Goal: Find specific page/section: Find specific page/section

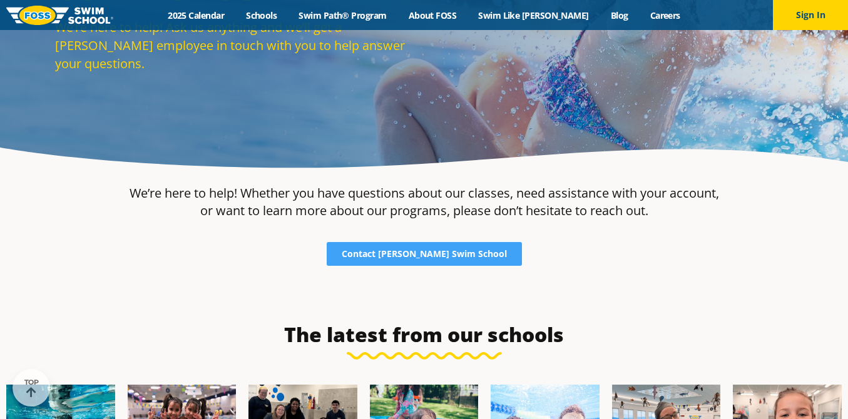
scroll to position [116, 0]
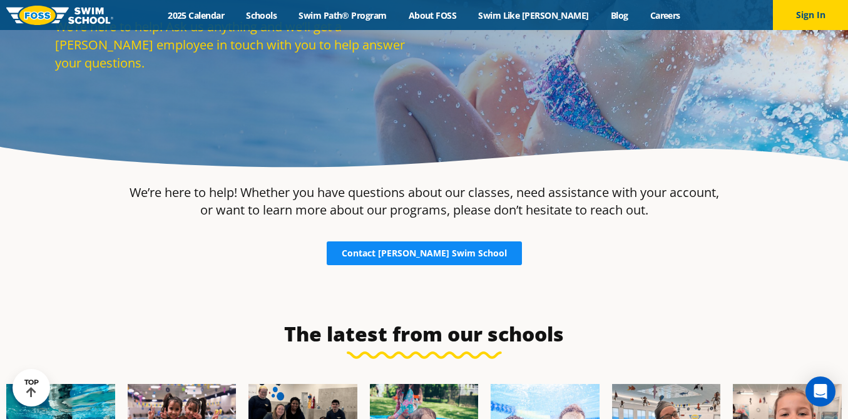
click at [413, 255] on span "Contact Foss Swim School" at bounding box center [424, 253] width 165 height 9
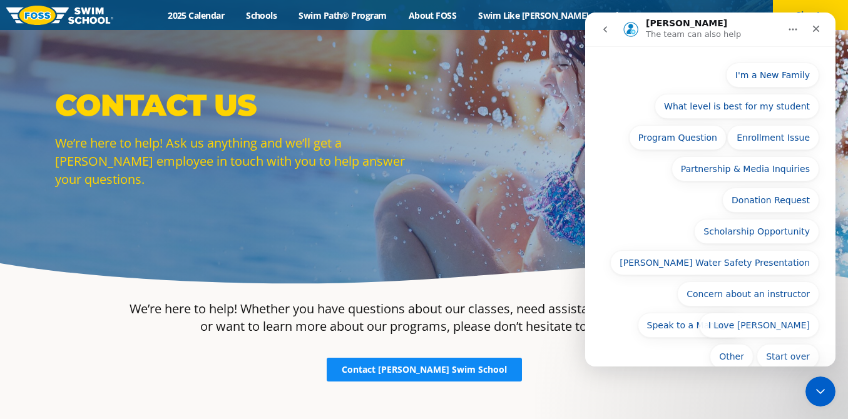
scroll to position [173, 0]
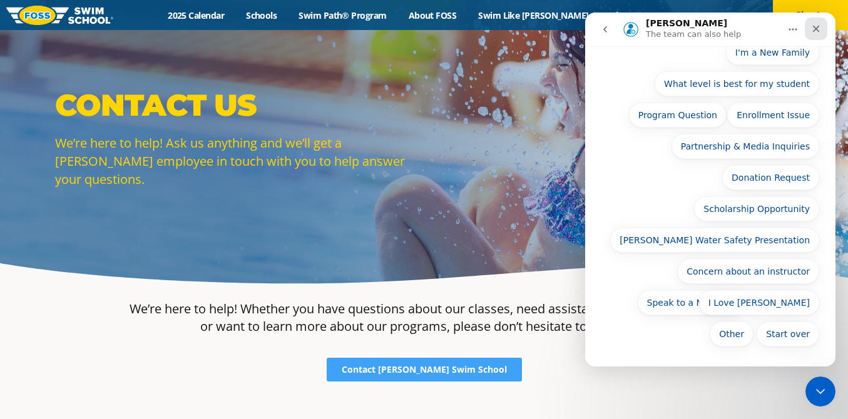
click at [814, 26] on icon "Close" at bounding box center [816, 29] width 10 height 10
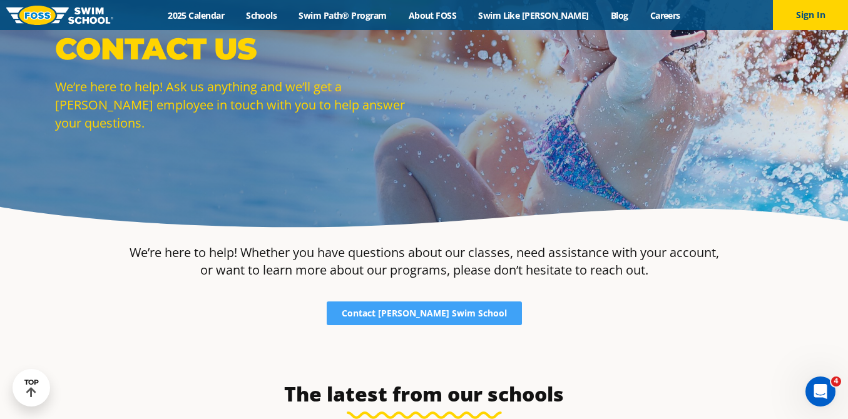
scroll to position [56, 0]
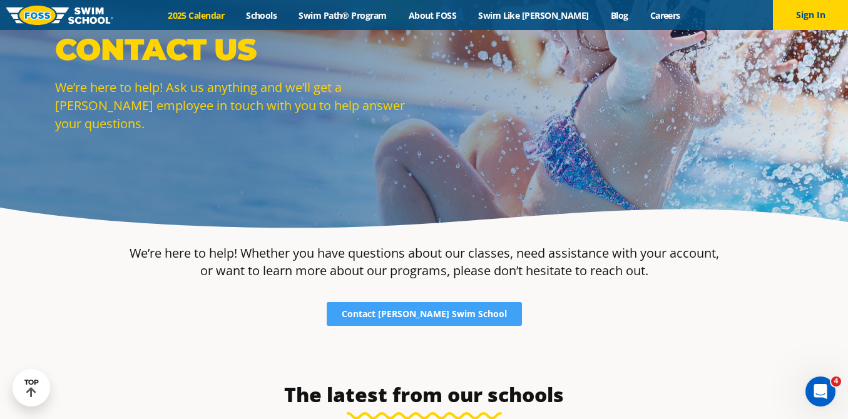
click at [222, 14] on link "2025 Calendar" at bounding box center [196, 15] width 78 height 12
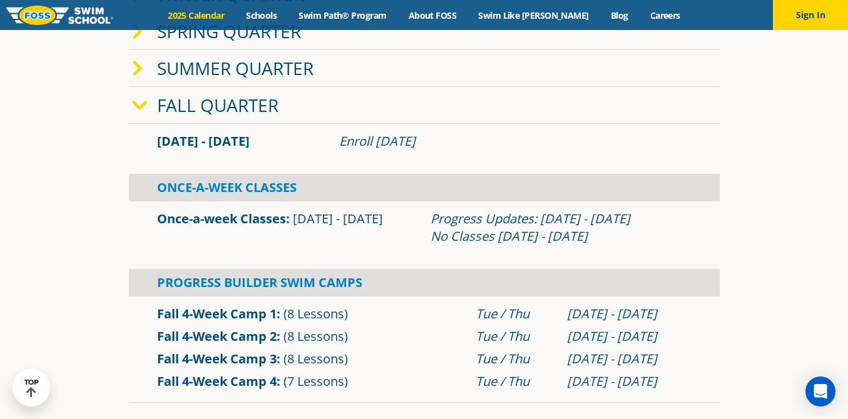
scroll to position [323, 0]
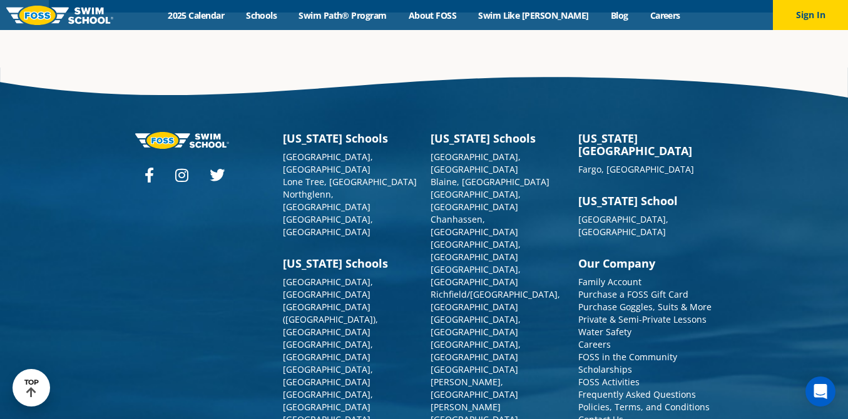
scroll to position [787, 0]
